Goal: Ask a question: Seek information or help from site administrators or community

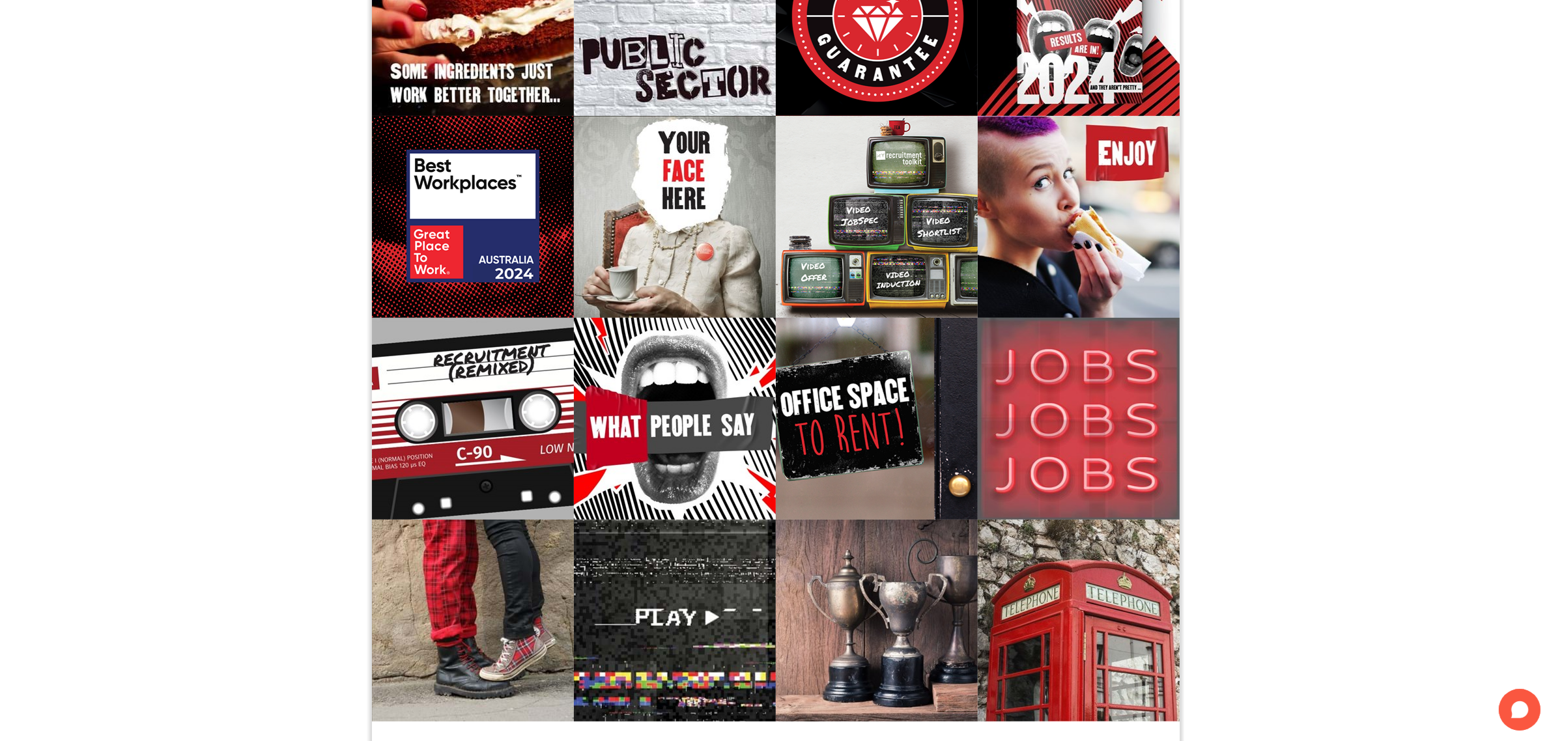
scroll to position [283, 0]
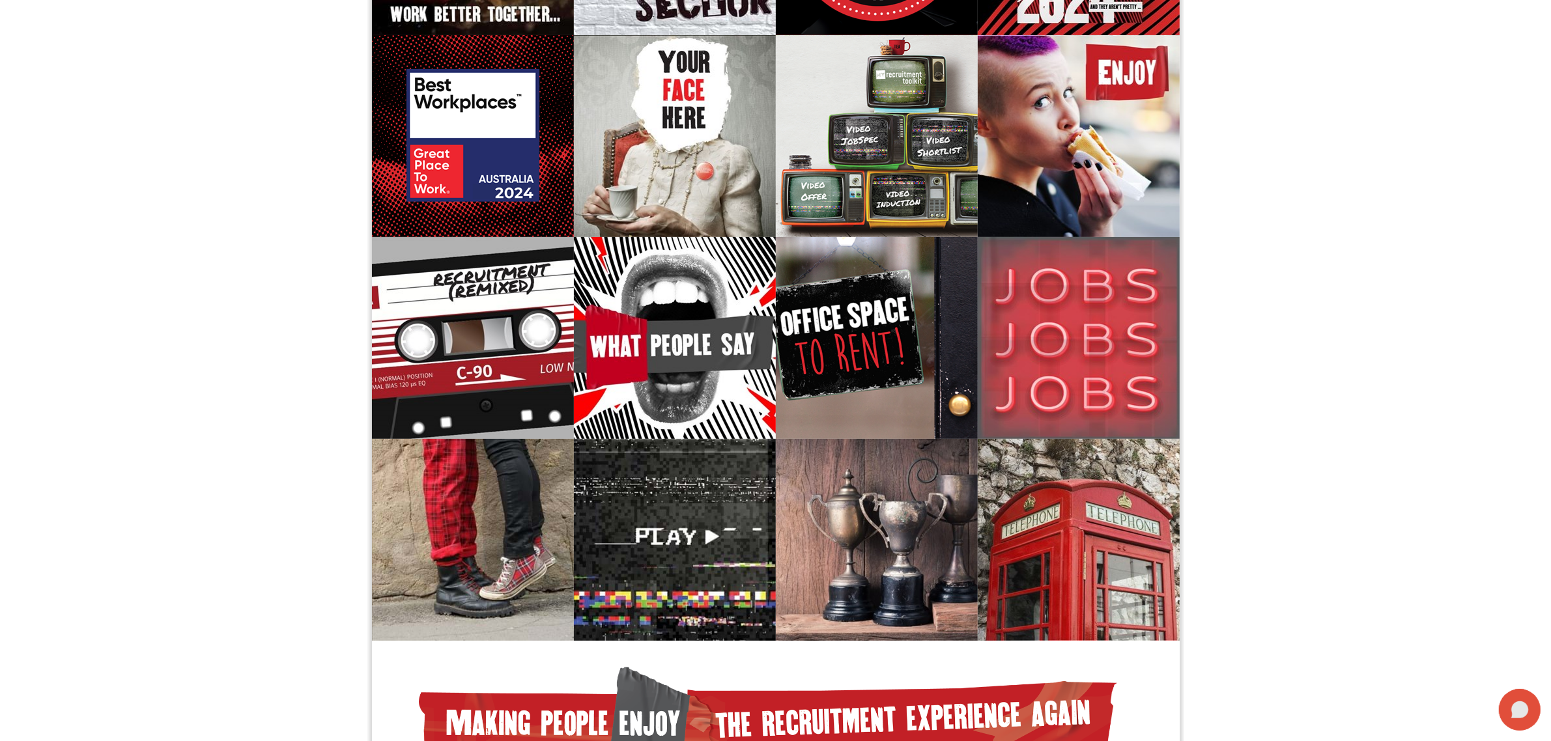
click at [1519, 714] on icon at bounding box center [1521, 710] width 18 height 17
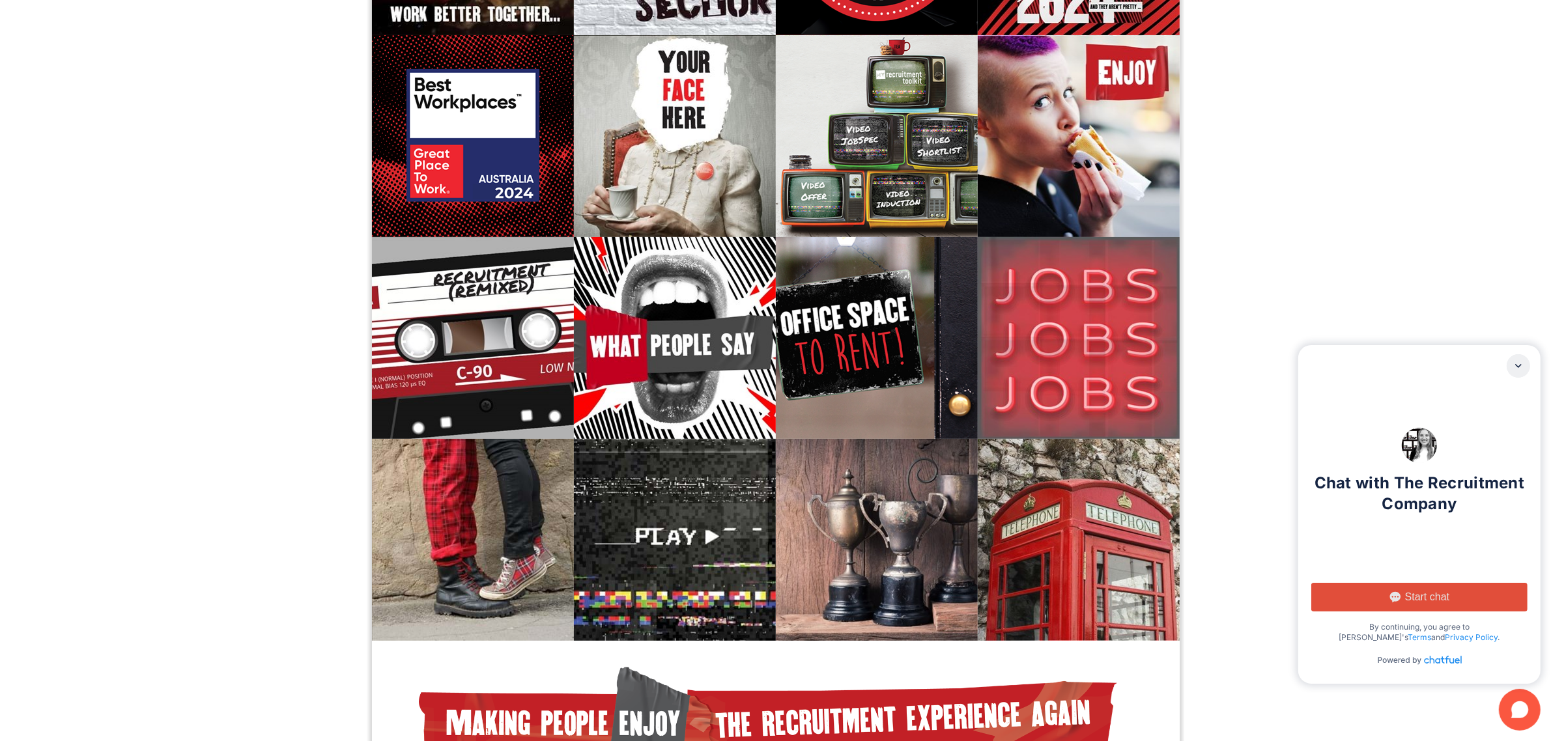
click at [1411, 594] on span "Start chat" at bounding box center [1427, 597] width 44 height 13
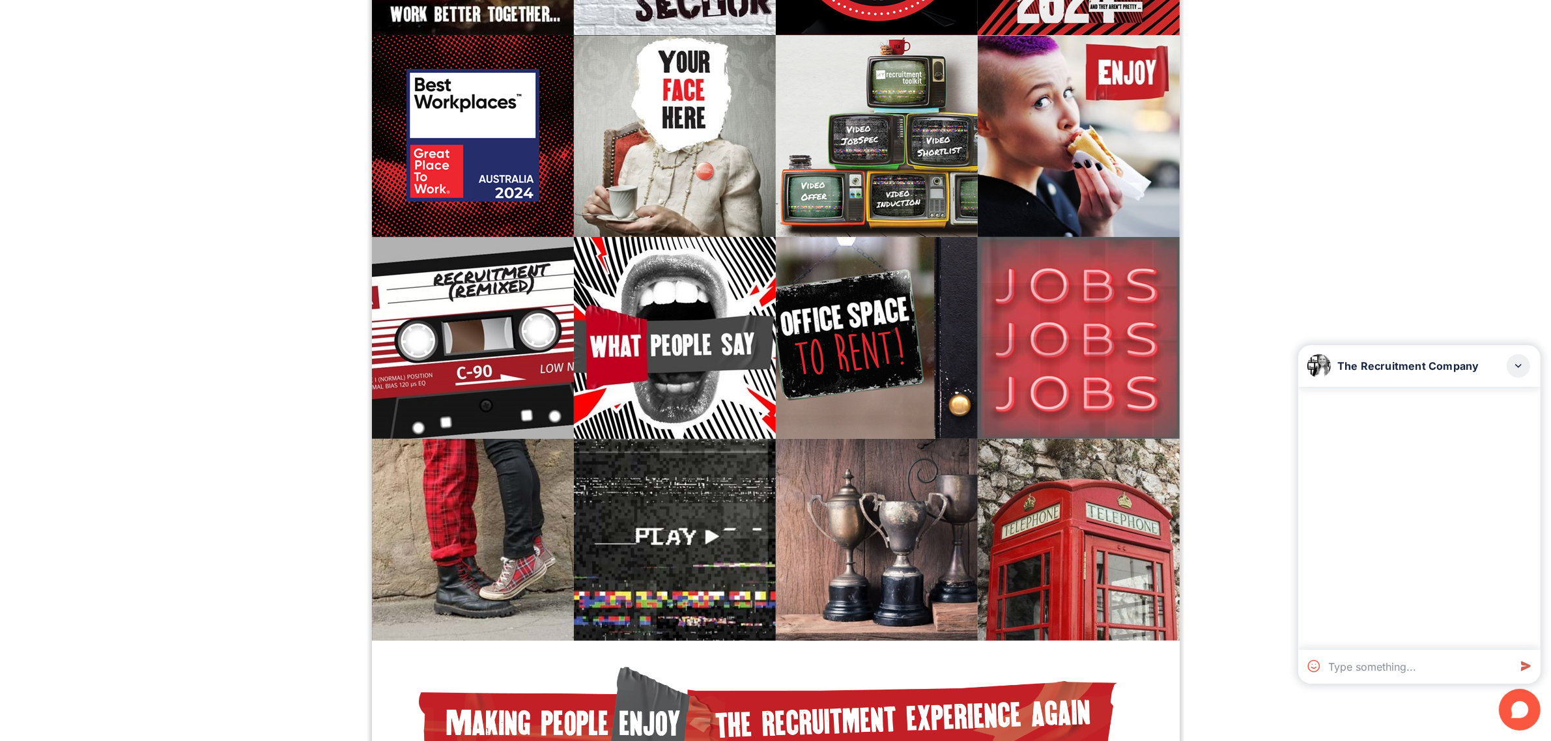
click at [1347, 662] on textarea at bounding box center [1416, 667] width 186 height 34
type textarea "im looking for work"
click at [1476, 408] on div "im looking for work" at bounding box center [1476, 409] width 97 height 13
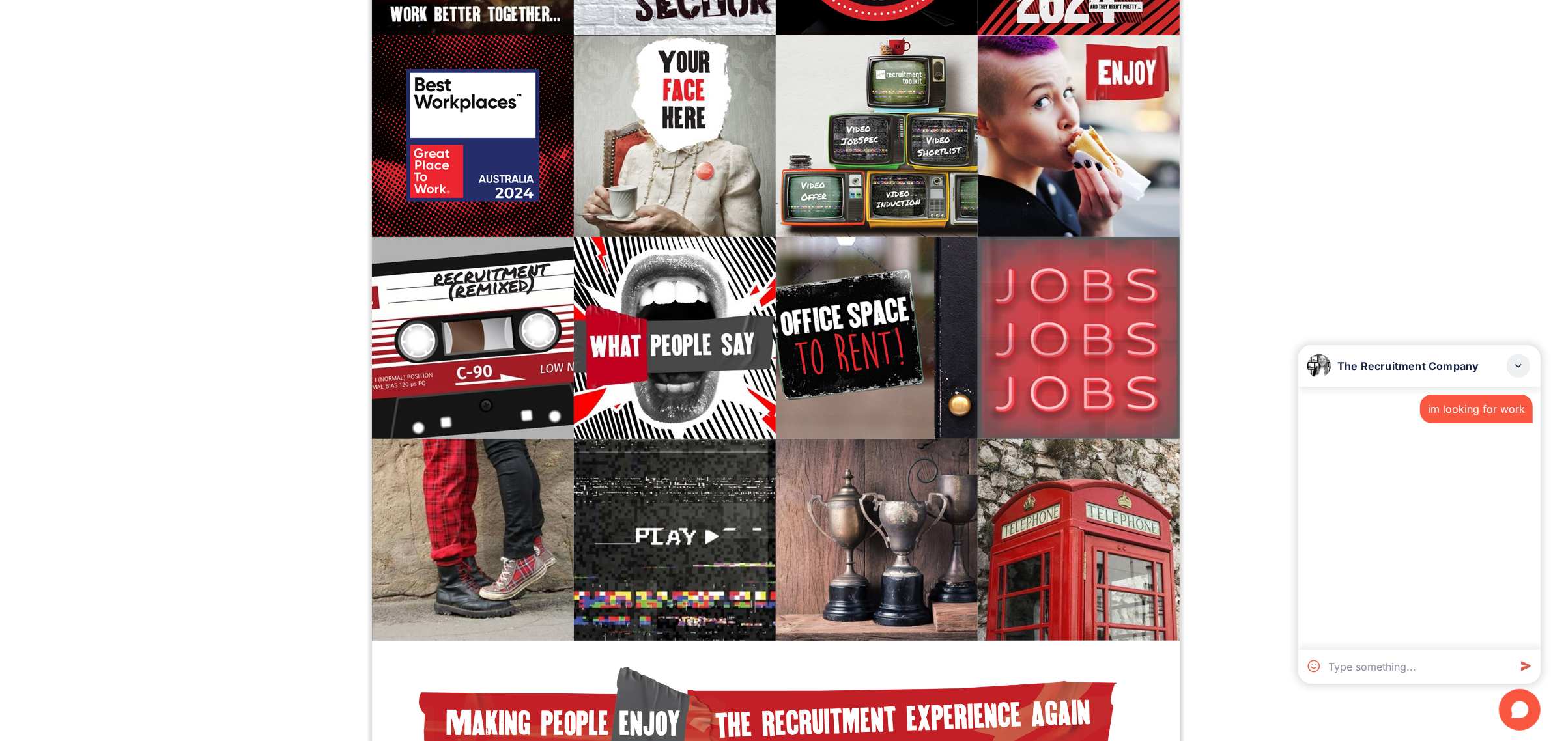
click at [1396, 673] on textarea at bounding box center [1416, 667] width 186 height 34
paste textarea "im looking for work"
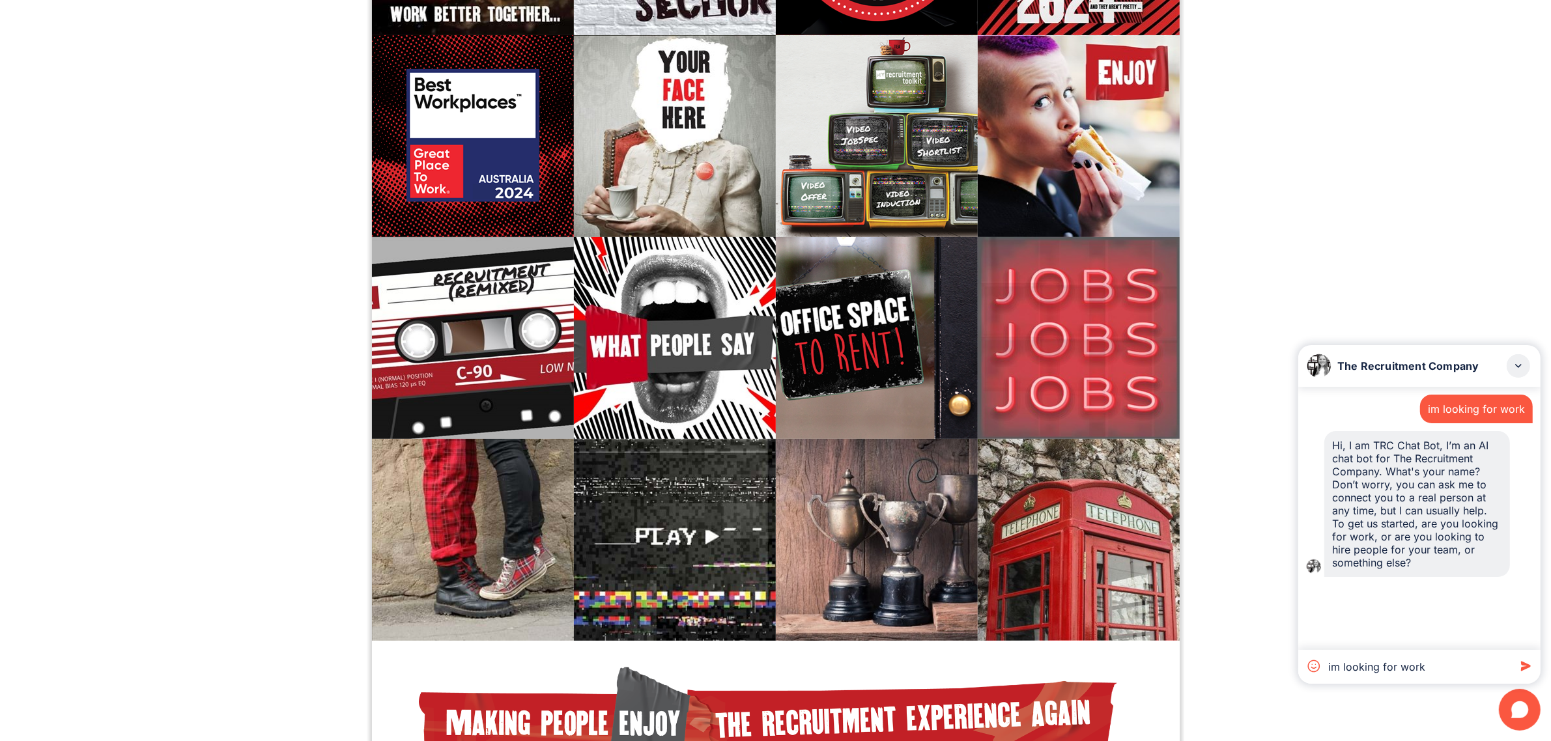
type textarea "im looking for work"
click at [1525, 667] on icon at bounding box center [1525, 666] width 23 height 23
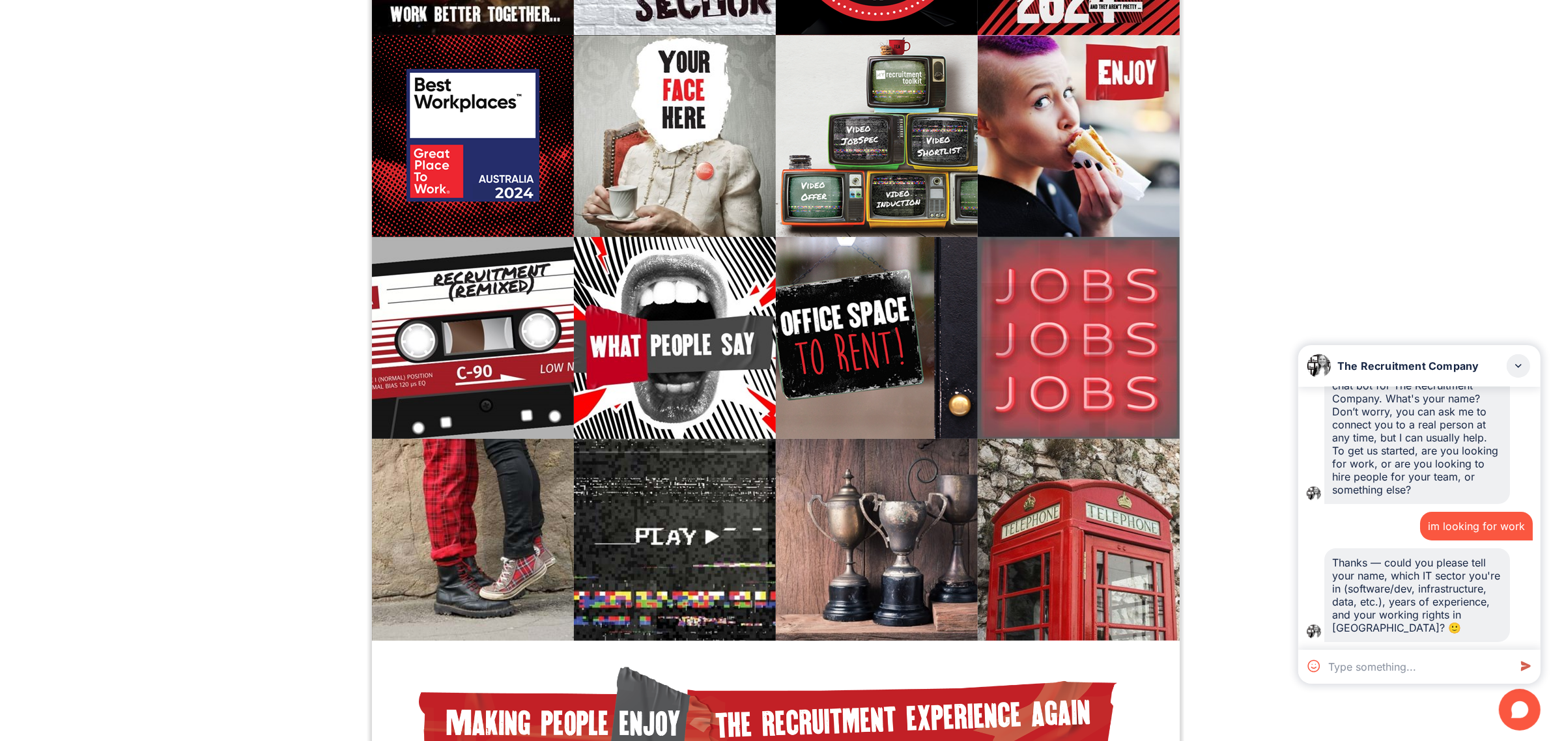
scroll to position [365, 0]
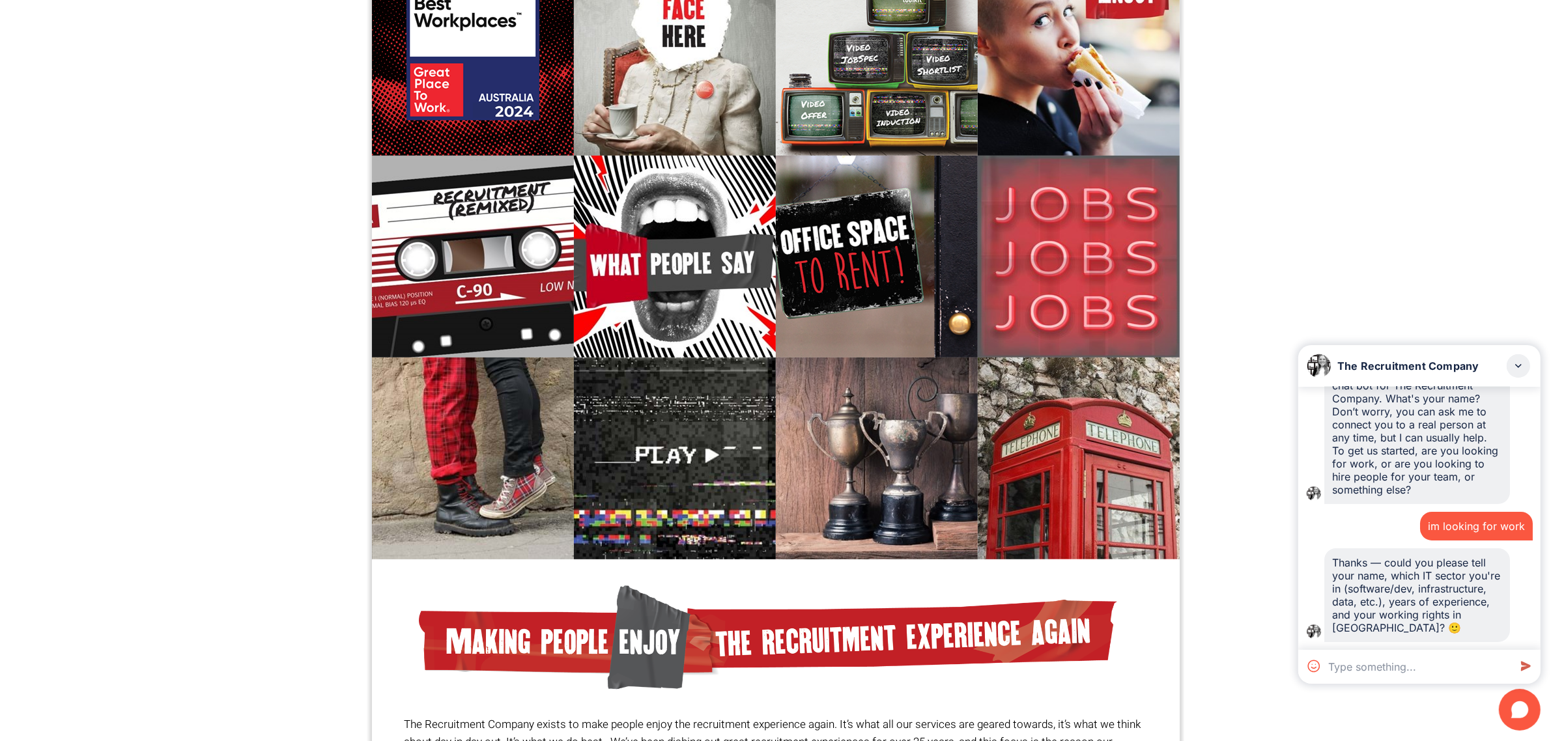
click at [1424, 676] on textarea at bounding box center [1416, 667] width 186 height 34
type textarea "i don't have IT background"
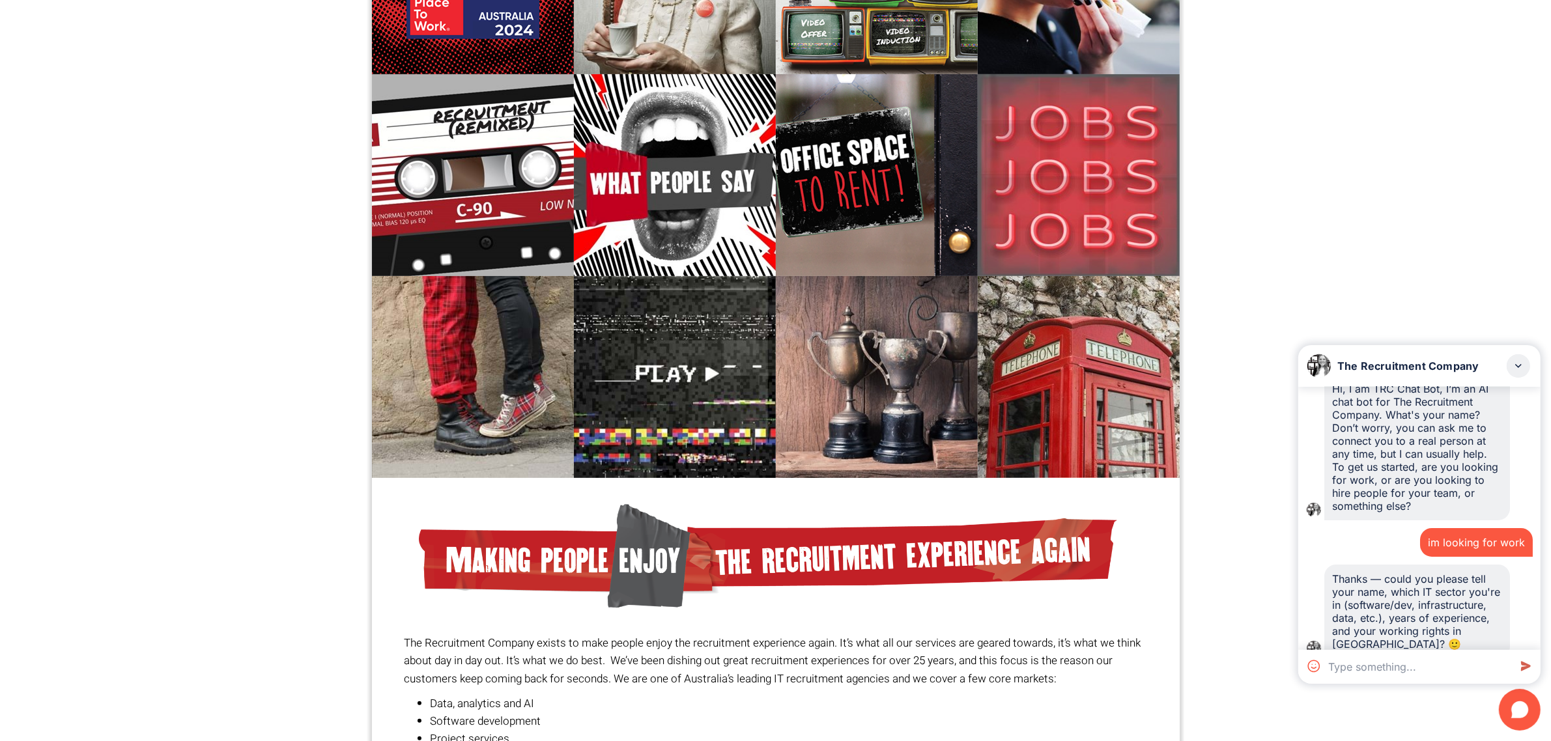
scroll to position [0, 0]
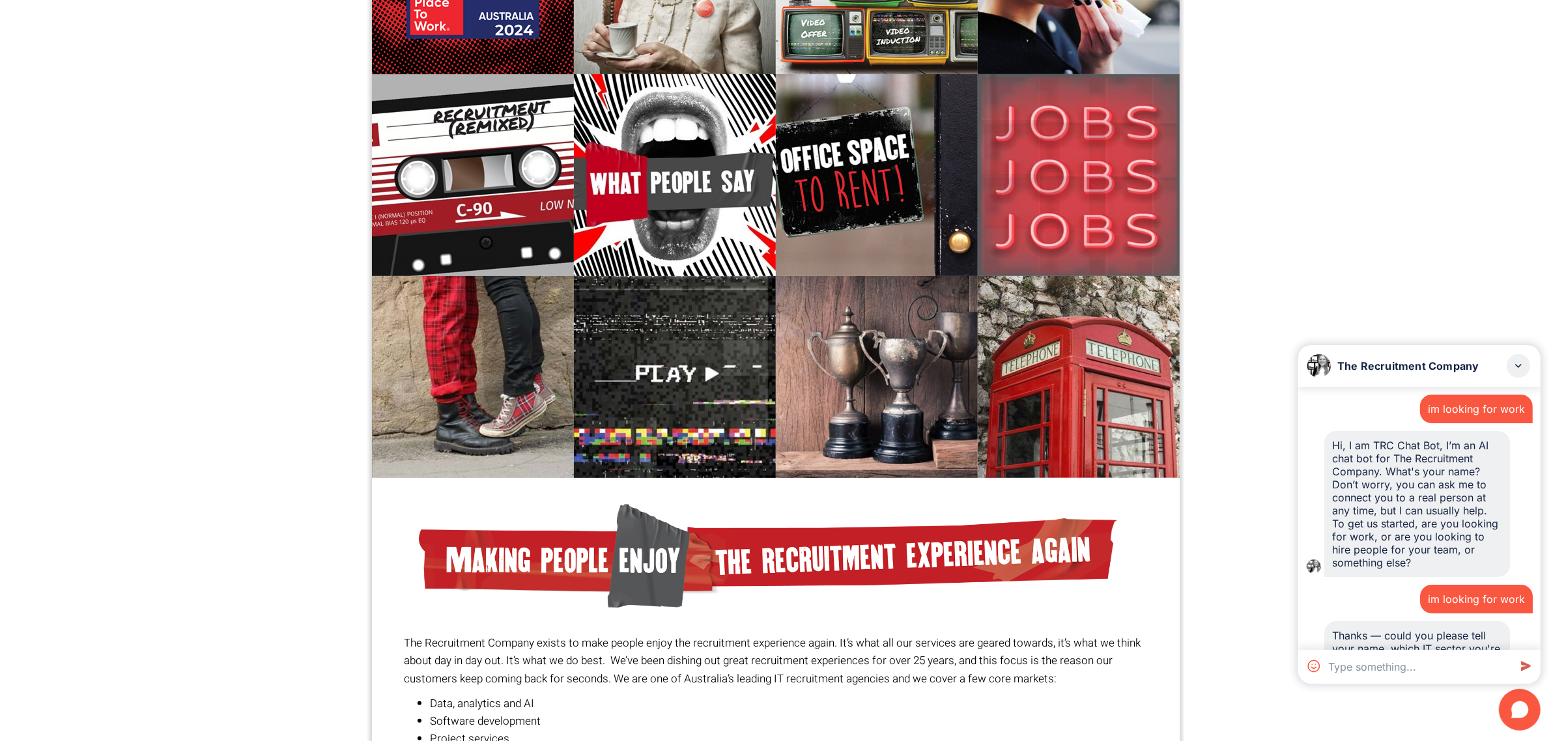
click at [1486, 409] on div "im looking for work" at bounding box center [1476, 409] width 97 height 13
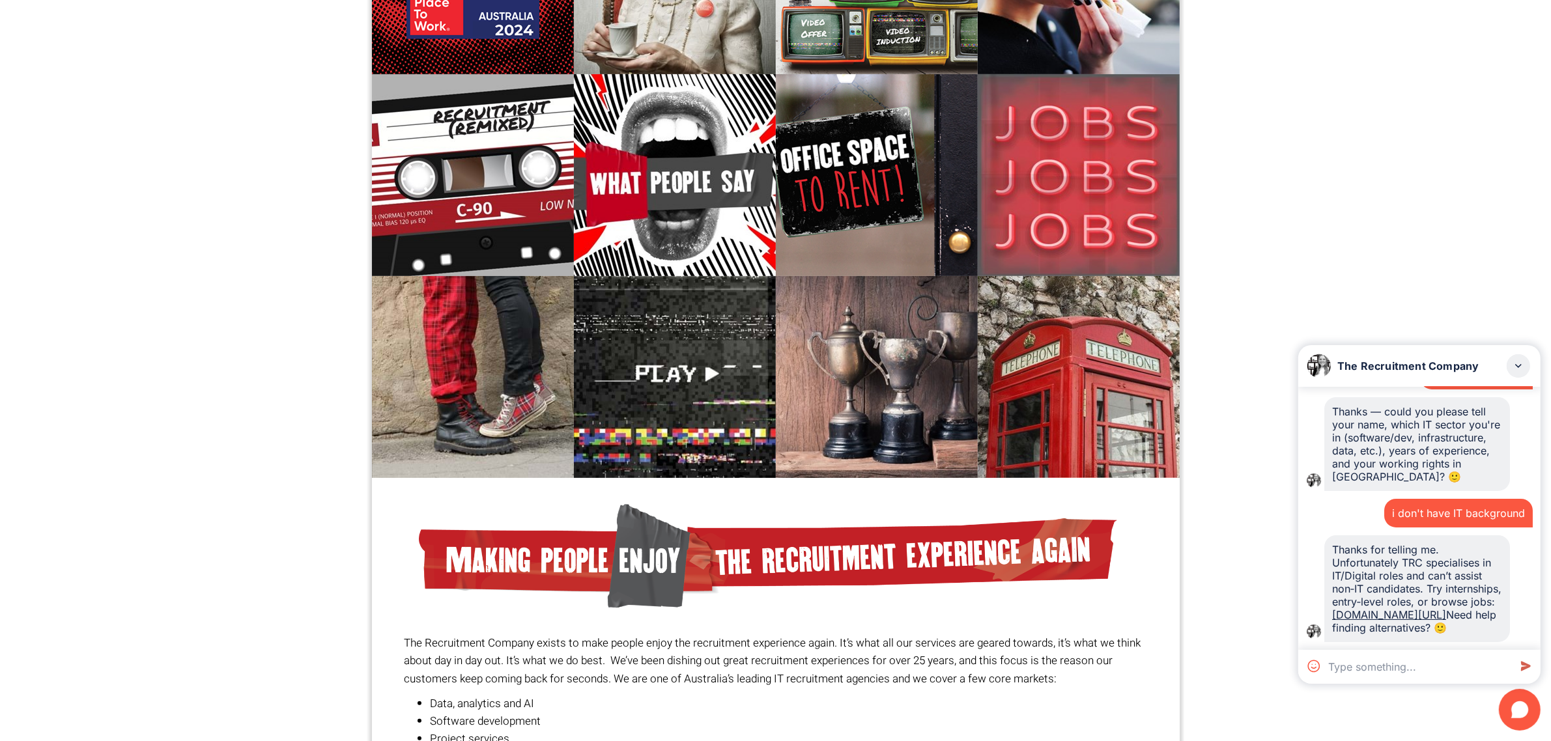
scroll to position [250, 0]
